Goal: Task Accomplishment & Management: Manage account settings

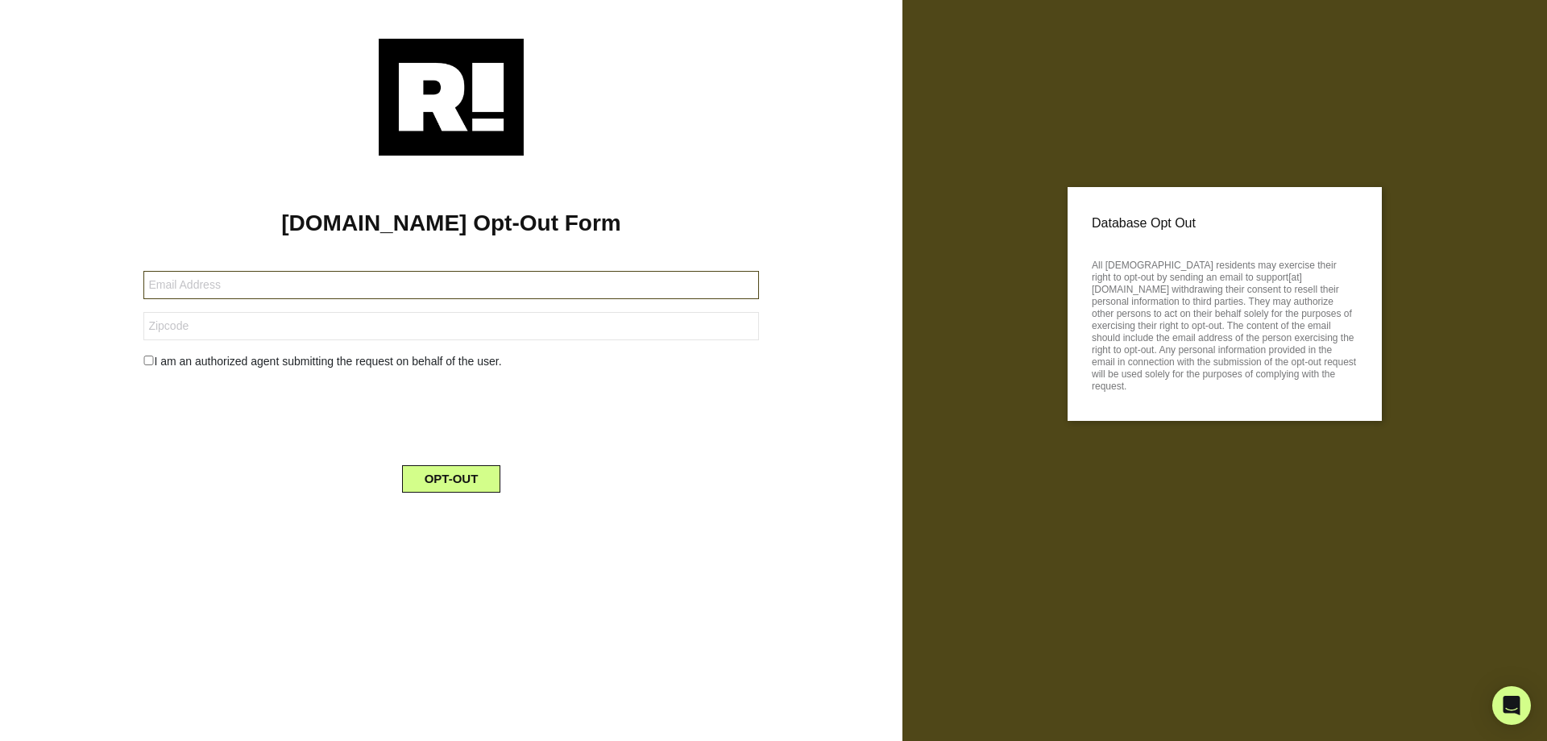
click at [158, 284] on input "text" at bounding box center [450, 285] width 615 height 28
type input "[PERSON_NAME][EMAIL_ADDRESS][PERSON_NAME][DOMAIN_NAME]"
type input "77024"
click at [150, 365] on input "checkbox" at bounding box center [148, 360] width 10 height 10
checkbox input "true"
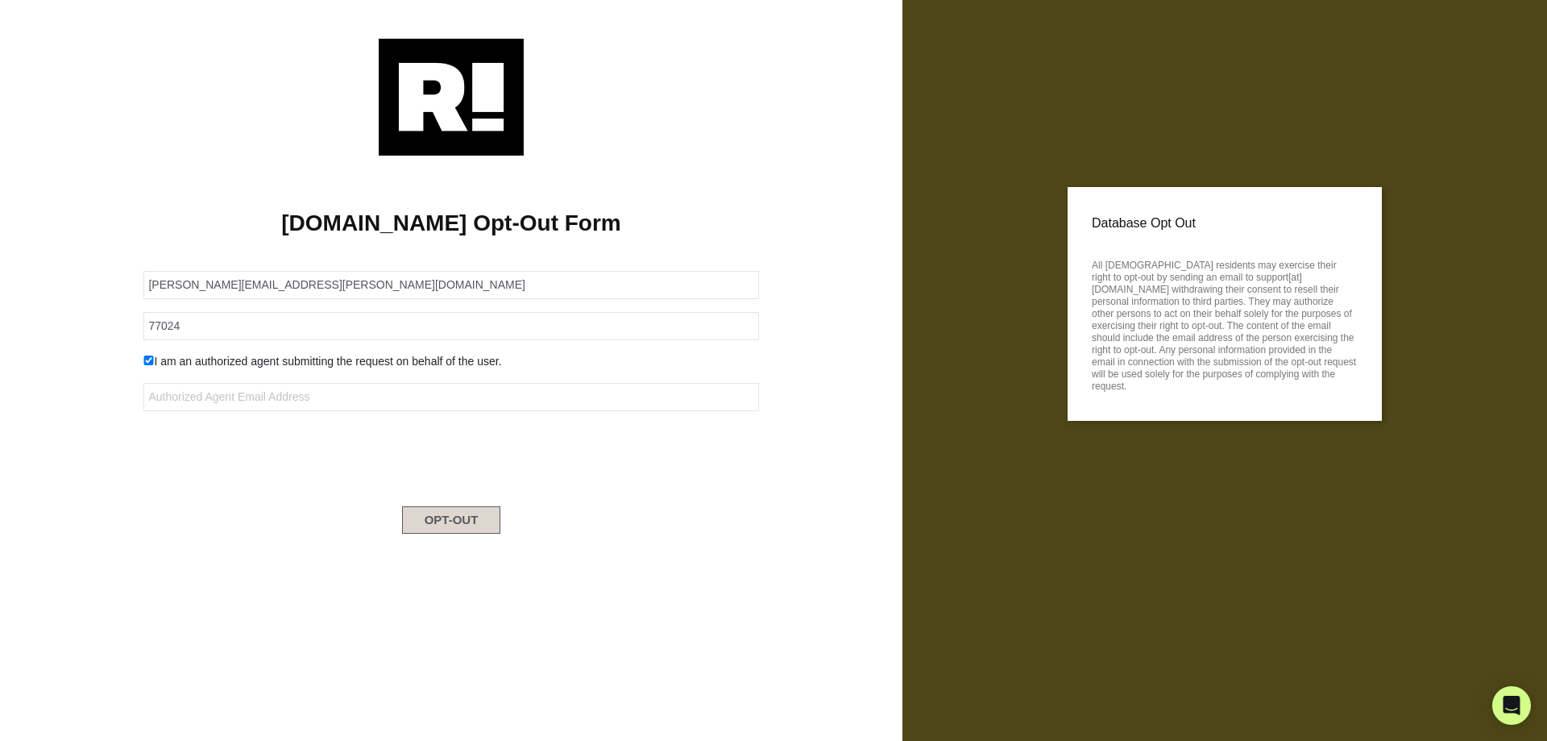
click at [450, 515] on button "OPT-OUT" at bounding box center [451, 519] width 99 height 27
